Goal: Task Accomplishment & Management: Manage account settings

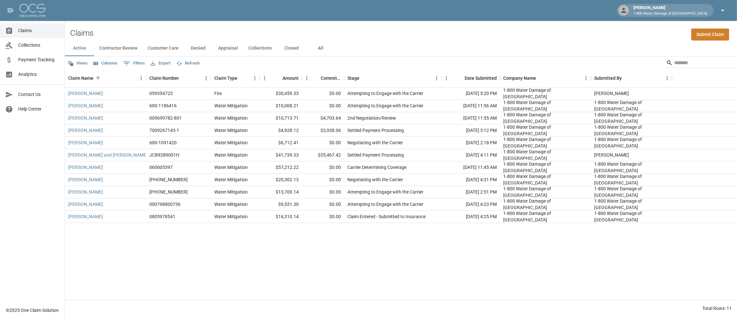
click at [726, 13] on icon "button" at bounding box center [722, 10] width 8 height 8
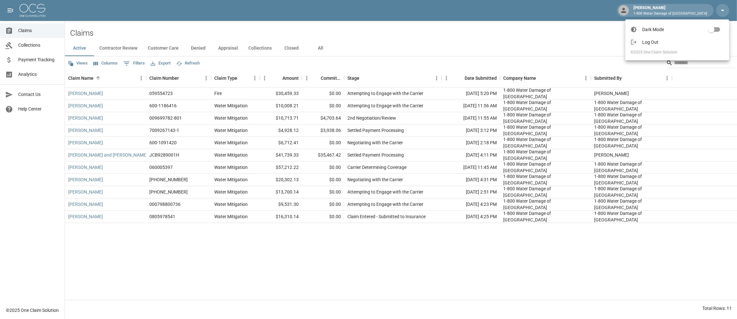
click at [654, 41] on span "Log Out" at bounding box center [683, 42] width 82 height 6
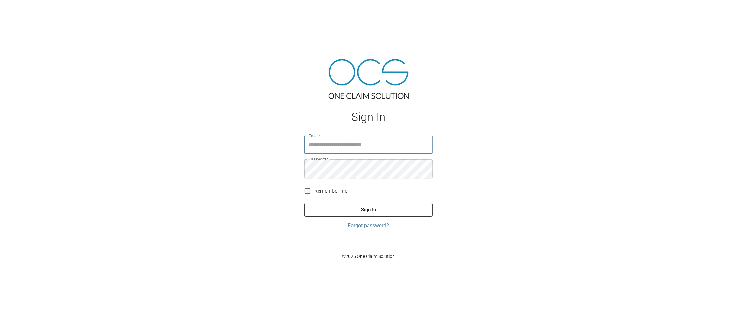
type input "**********"
click at [346, 216] on button "Sign In" at bounding box center [368, 210] width 128 height 14
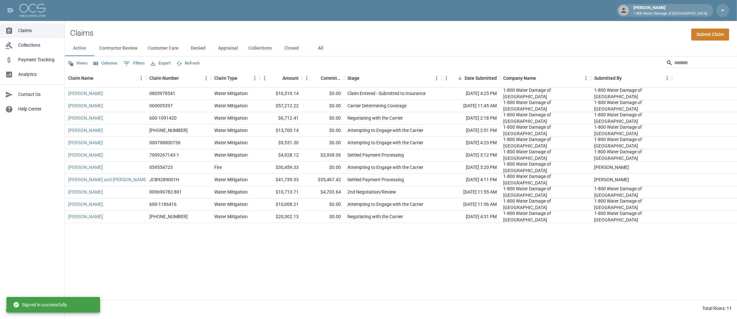
click at [335, 53] on button "All" at bounding box center [320, 49] width 29 height 16
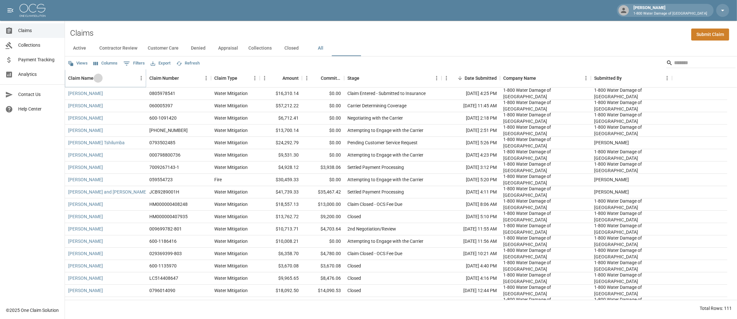
click at [100, 81] on button "Sort" at bounding box center [97, 78] width 9 height 9
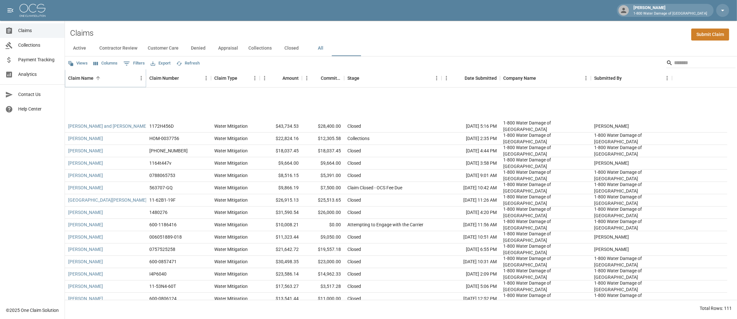
scroll to position [129, 0]
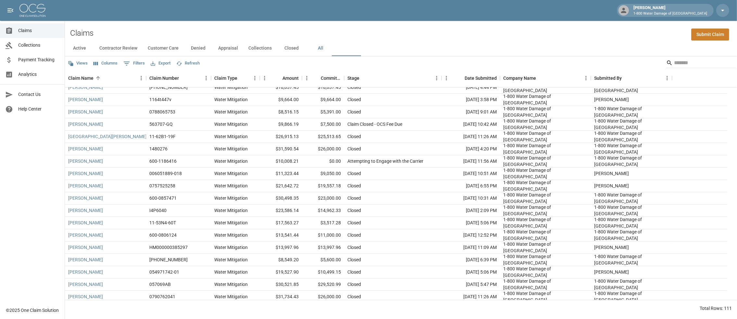
click at [306, 50] on button "Closed" at bounding box center [291, 49] width 29 height 16
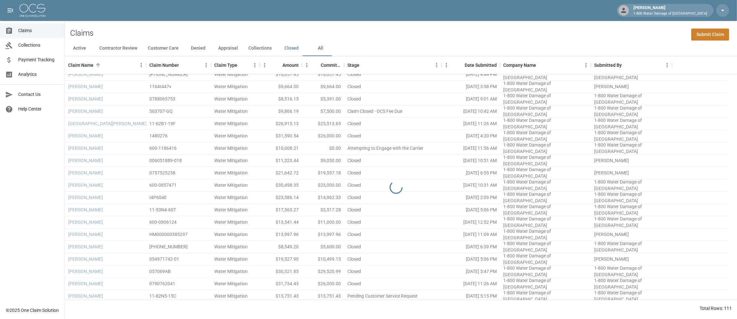
scroll to position [105, 0]
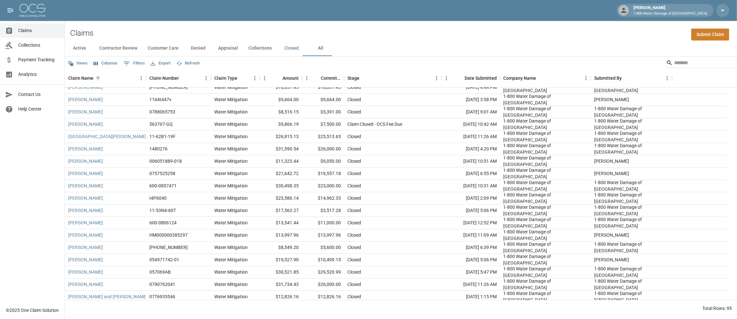
click at [335, 53] on button "All" at bounding box center [320, 49] width 29 height 16
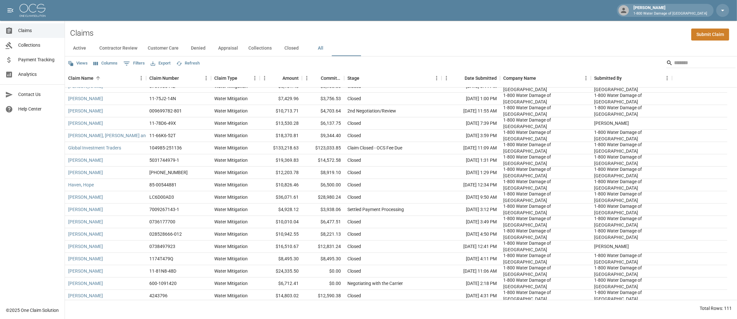
scroll to position [195, 0]
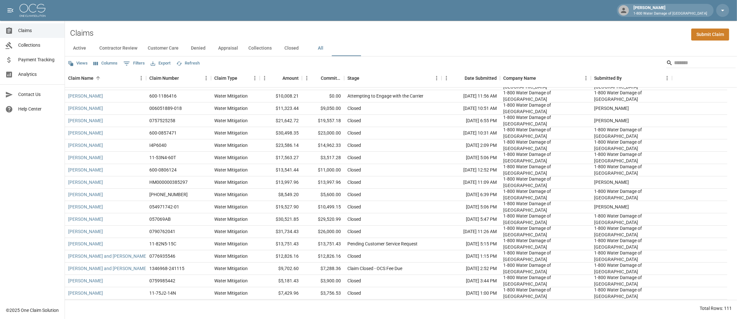
click at [80, 56] on button "Active" at bounding box center [79, 49] width 29 height 16
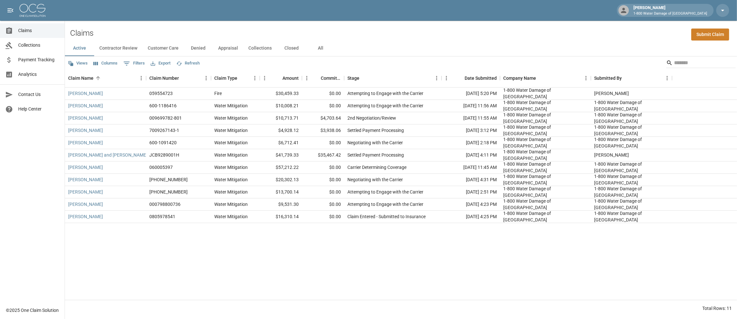
click at [81, 68] on button "Views" at bounding box center [77, 63] width 23 height 10
click at [83, 67] on div at bounding box center [368, 159] width 737 height 319
click at [83, 83] on div "Claim Name" at bounding box center [80, 78] width 25 height 18
click at [81, 81] on div "Claim Name" at bounding box center [80, 78] width 25 height 18
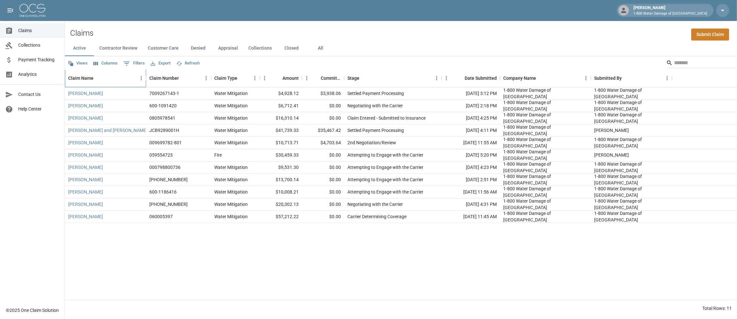
click at [86, 79] on div "Claim Name" at bounding box center [80, 78] width 25 height 18
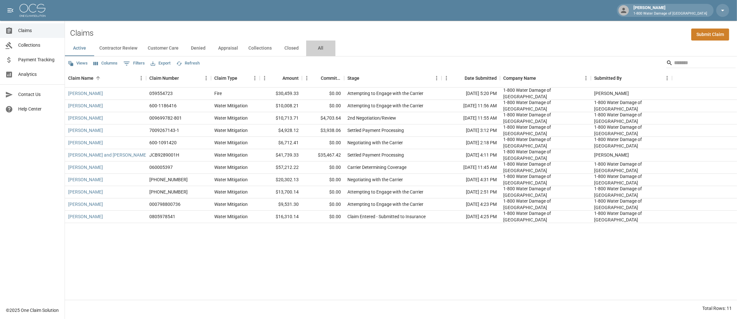
click at [335, 53] on button "All" at bounding box center [320, 49] width 29 height 16
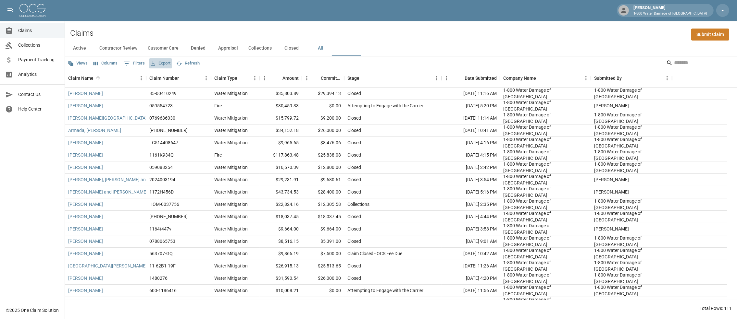
click at [169, 66] on button "Export" at bounding box center [160, 63] width 23 height 10
click at [174, 110] on li "Print" at bounding box center [188, 105] width 54 height 12
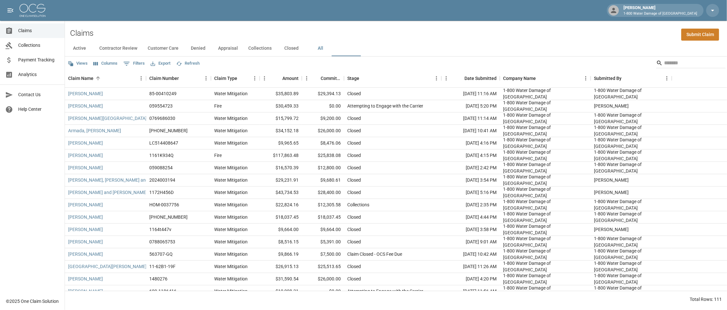
click at [83, 54] on button "Active" at bounding box center [79, 49] width 29 height 16
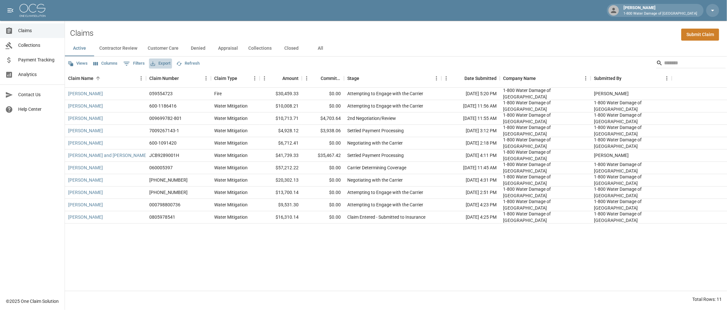
click at [172, 67] on button "Export" at bounding box center [160, 63] width 23 height 10
click at [177, 109] on li "Print" at bounding box center [188, 105] width 54 height 12
click at [335, 51] on button "All" at bounding box center [320, 49] width 29 height 16
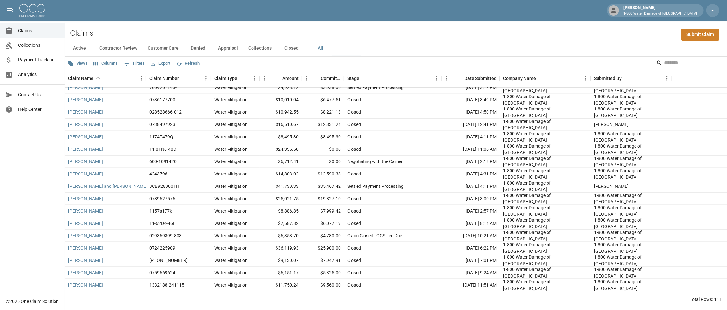
scroll to position [519, 0]
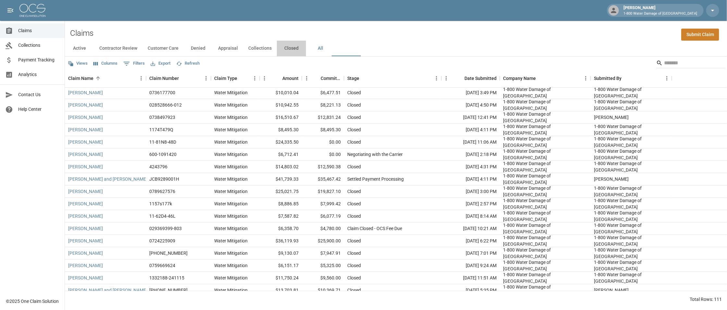
click at [306, 52] on button "Closed" at bounding box center [291, 49] width 29 height 16
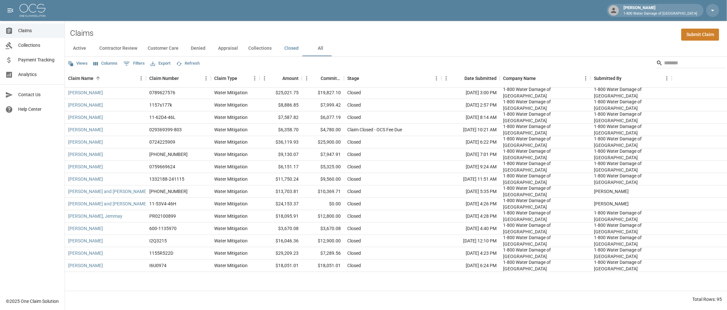
scroll to position [445, 0]
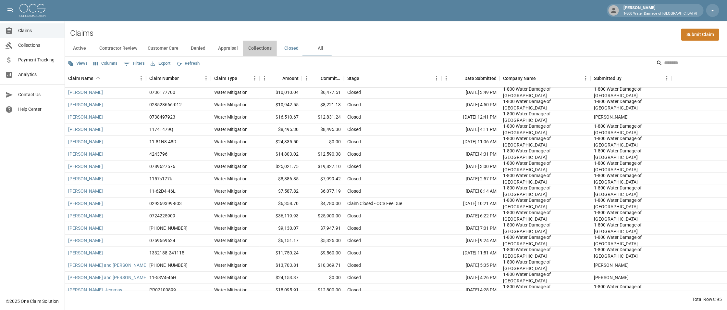
click at [277, 51] on button "Collections" at bounding box center [260, 49] width 34 height 16
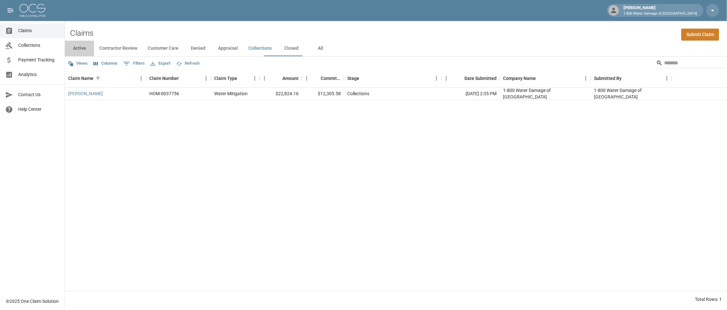
click at [79, 53] on button "Active" at bounding box center [79, 49] width 29 height 16
